Goal: Information Seeking & Learning: Compare options

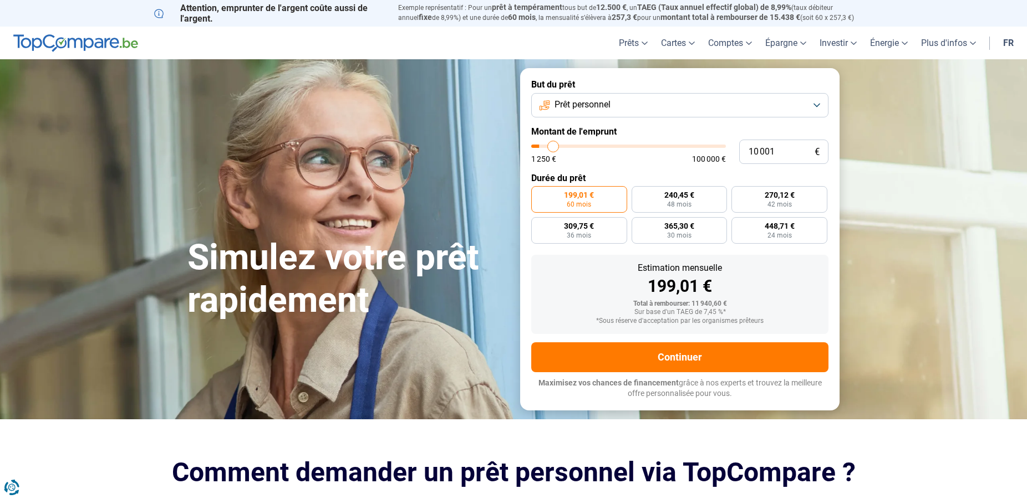
type input "5 250"
type input "5000"
click at [544, 148] on input "range" at bounding box center [628, 146] width 195 height 3
type input "5 000"
radio input "true"
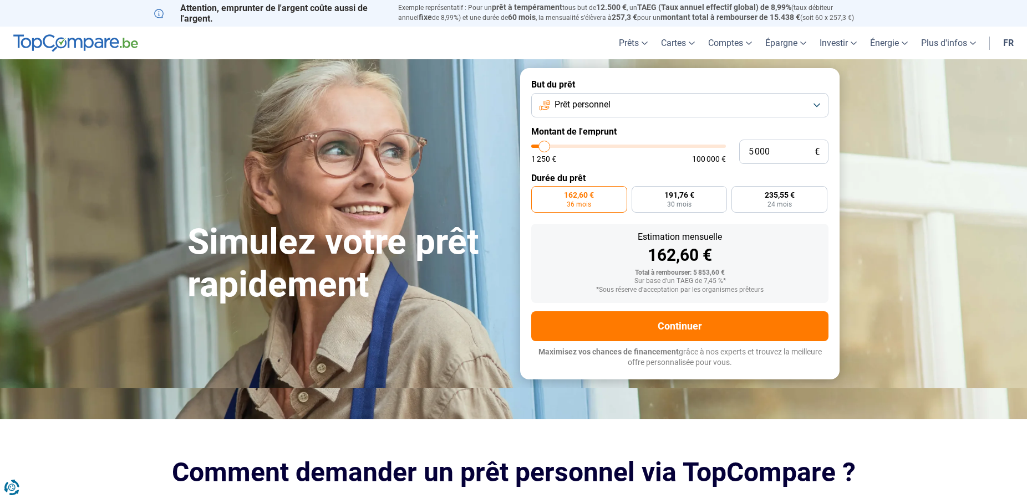
click at [533, 144] on div "5 000 € 1 250 € 100 000 €" at bounding box center [679, 152] width 297 height 24
type input "2 750"
type input "2750"
type input "2 500"
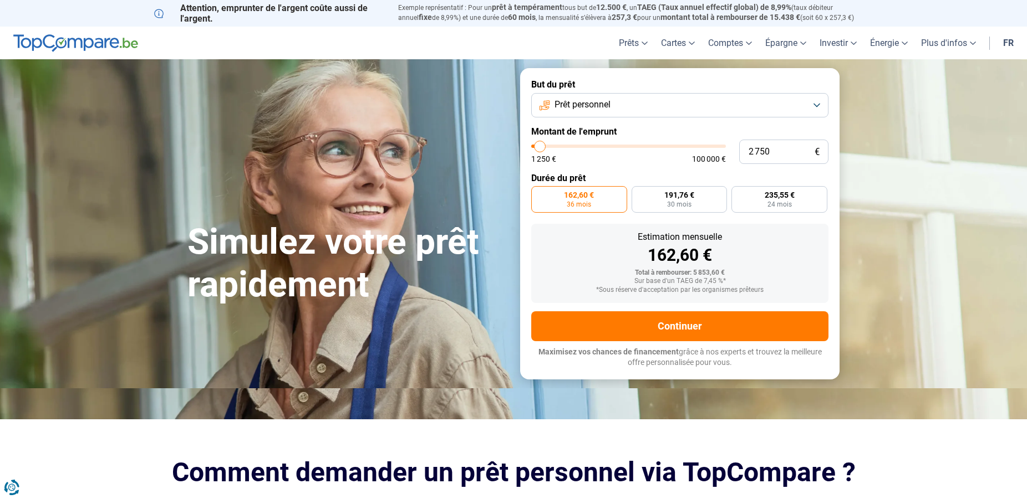
type input "2500"
type input "1 250"
type input "1250"
click at [535, 145] on input "range" at bounding box center [628, 146] width 195 height 3
radio input "true"
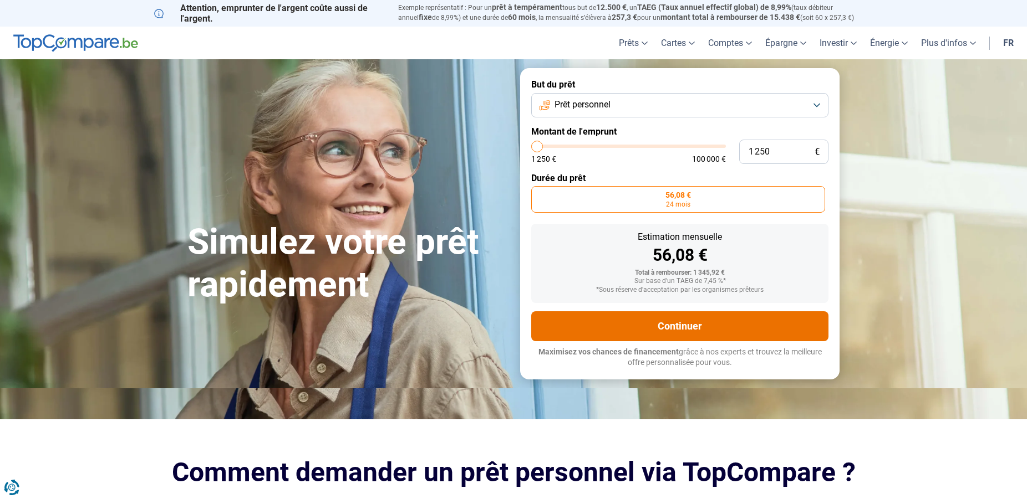
click at [680, 323] on button "Continuer" at bounding box center [679, 327] width 297 height 30
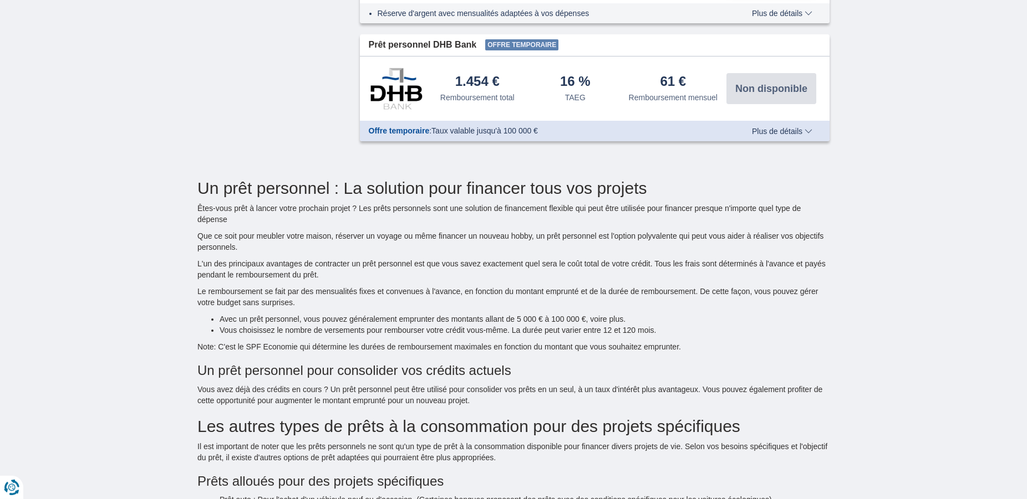
scroll to position [735, 0]
